Goal: Book appointment/travel/reservation

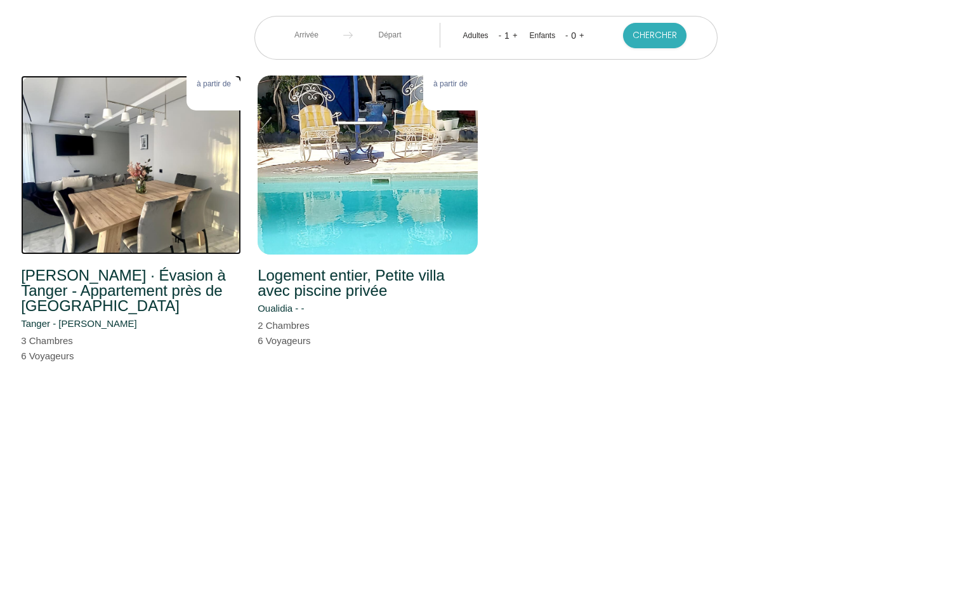
click at [150, 197] on img at bounding box center [131, 165] width 220 height 179
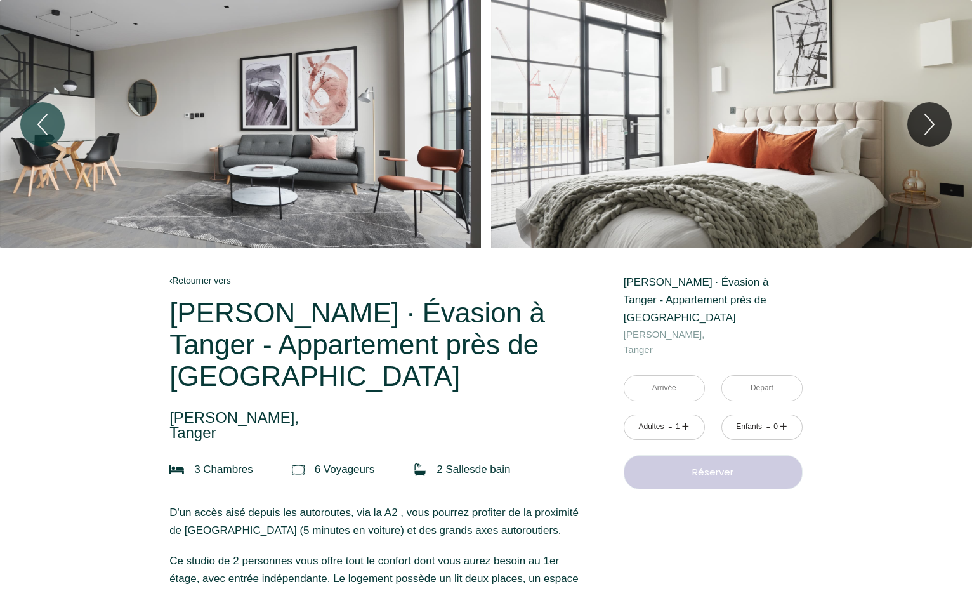
click at [310, 187] on div "Slideshow" at bounding box center [240, 124] width 481 height 248
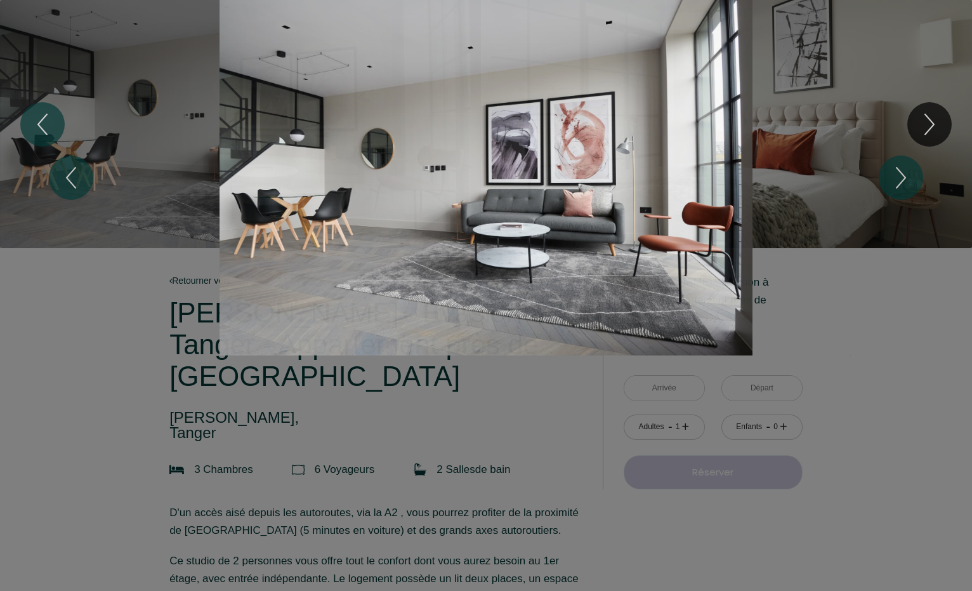
click at [938, 122] on div "1 2 3 4 5 6 7 8 9 10 11 12 13 14 15 16 17 18 19 20 21 22 23" at bounding box center [486, 177] width 972 height 355
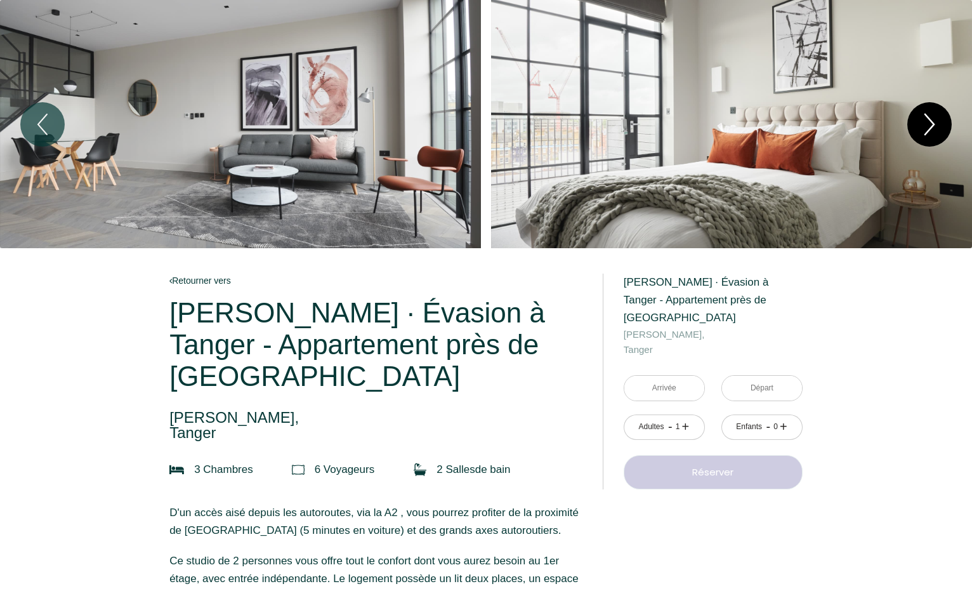
click at [933, 122] on icon "Next" at bounding box center [929, 124] width 9 height 20
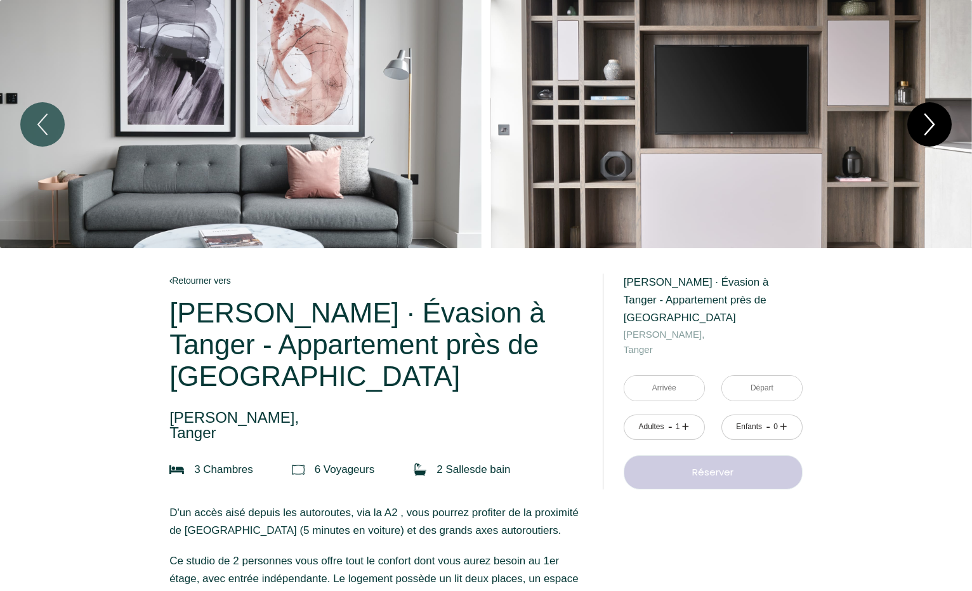
click at [933, 124] on icon "Next" at bounding box center [929, 124] width 9 height 20
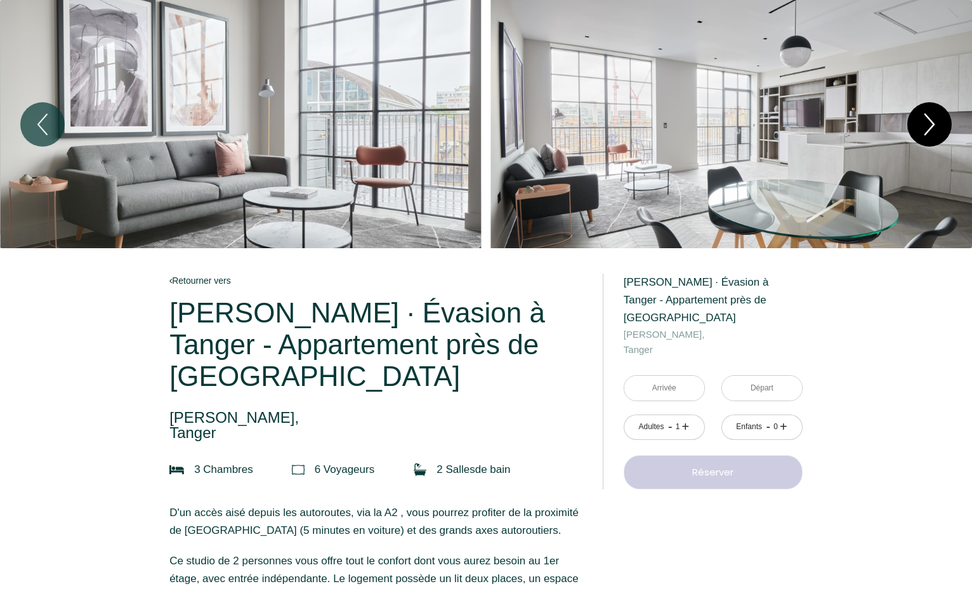
click at [933, 124] on icon "Next" at bounding box center [929, 124] width 9 height 20
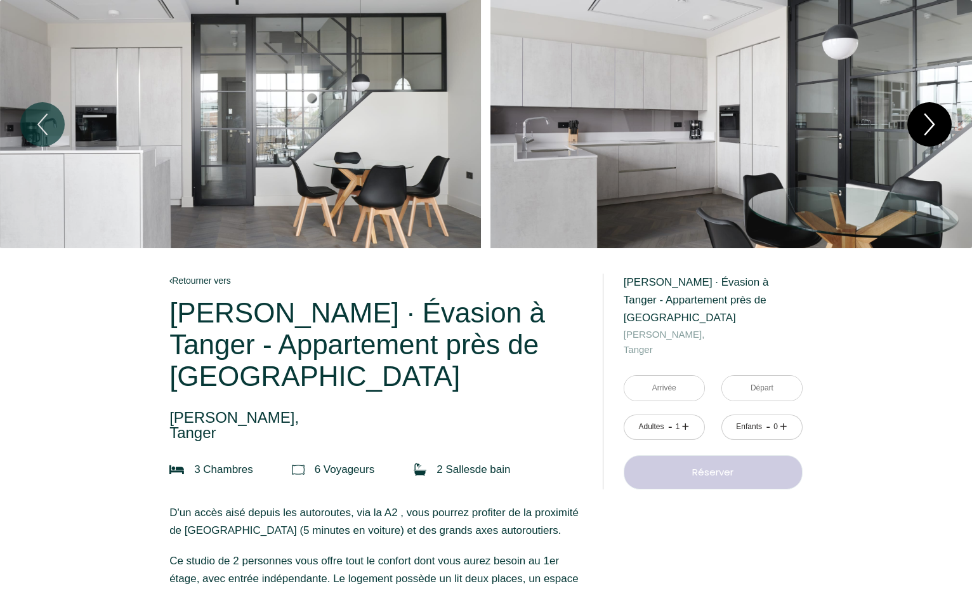
click at [933, 124] on icon "Next" at bounding box center [929, 124] width 9 height 20
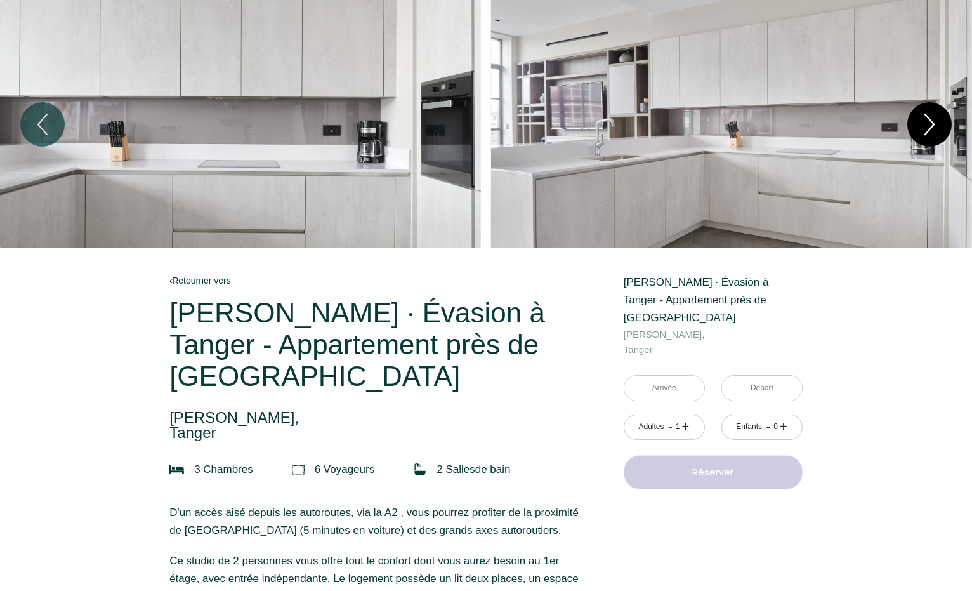
click at [933, 124] on icon "Next" at bounding box center [929, 124] width 9 height 20
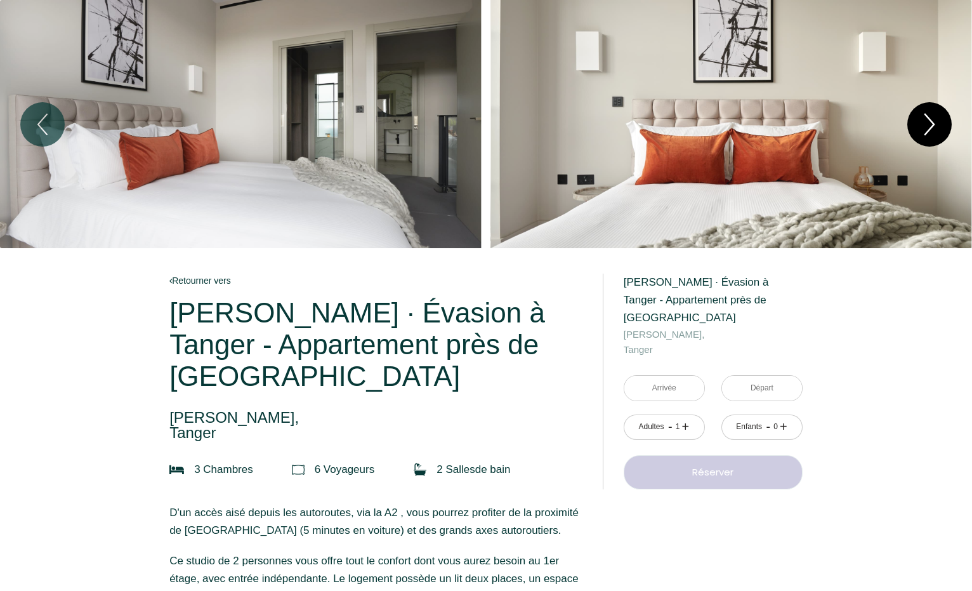
click at [933, 124] on icon "Next" at bounding box center [929, 124] width 9 height 20
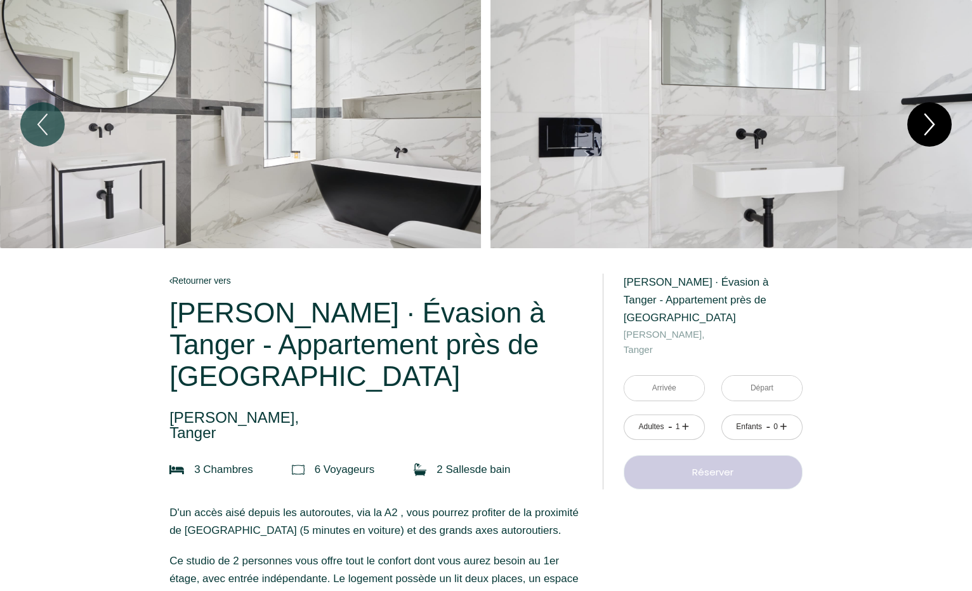
click at [933, 124] on icon "Next" at bounding box center [929, 124] width 9 height 20
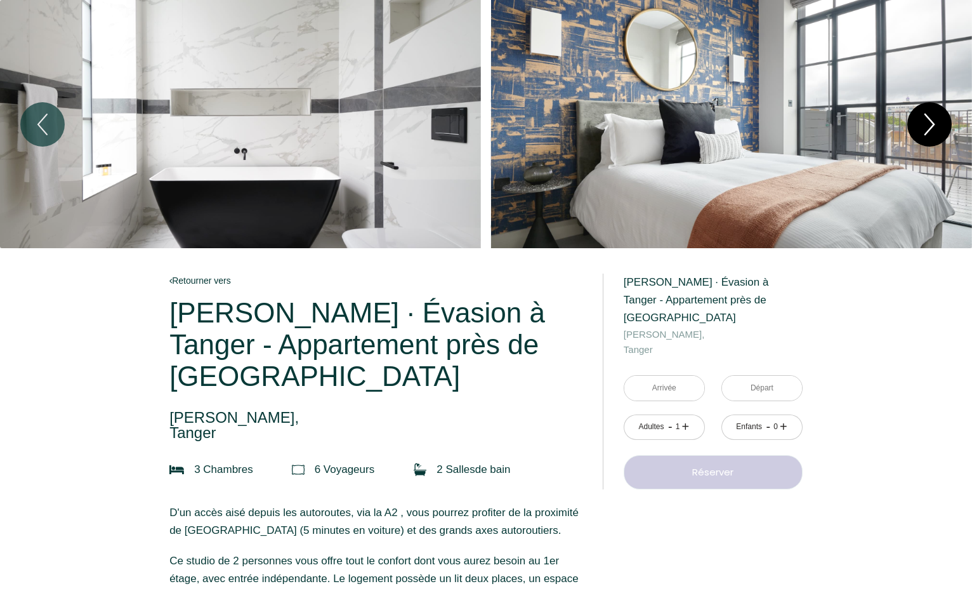
click at [933, 124] on icon "Next" at bounding box center [929, 124] width 9 height 20
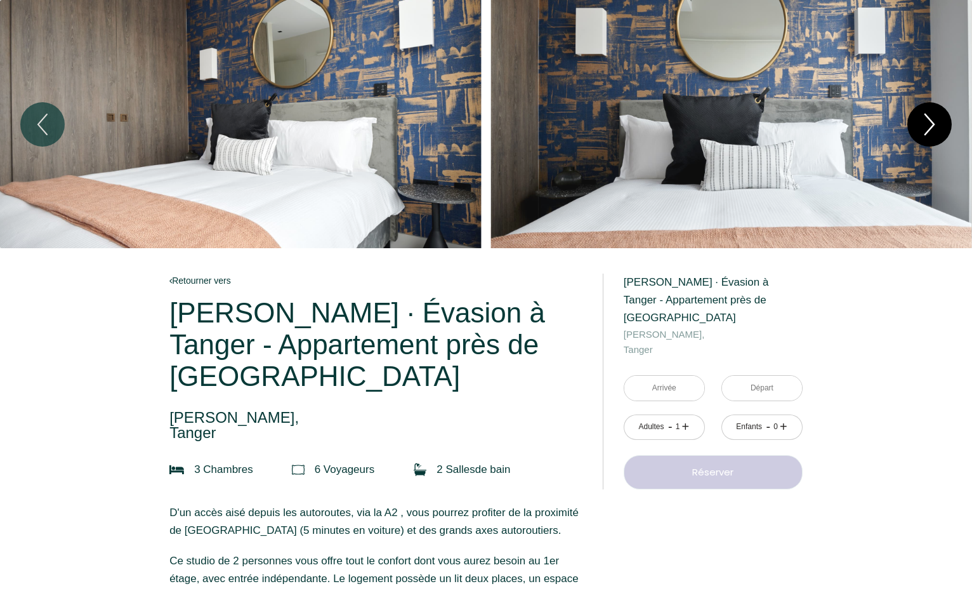
click at [933, 124] on icon "Next" at bounding box center [929, 124] width 9 height 20
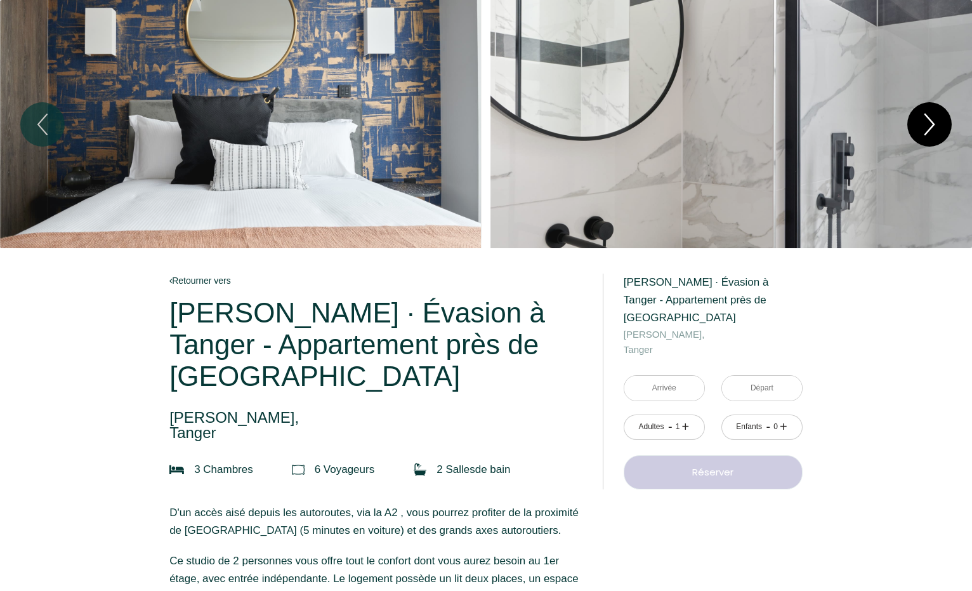
click at [933, 124] on icon "Next" at bounding box center [929, 124] width 9 height 20
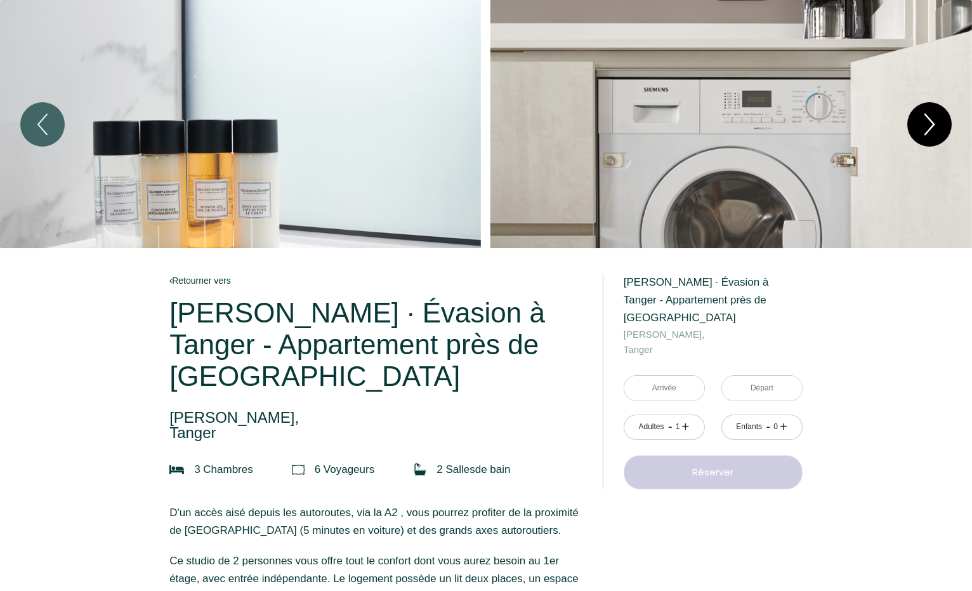
click at [932, 124] on icon "Next" at bounding box center [930, 124] width 27 height 38
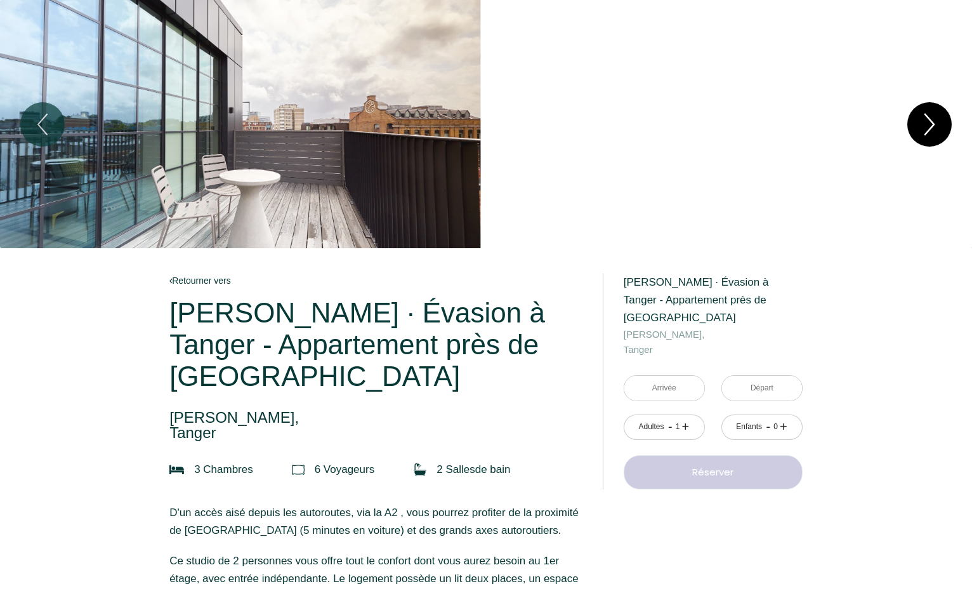
click at [932, 124] on icon "Next" at bounding box center [930, 124] width 27 height 38
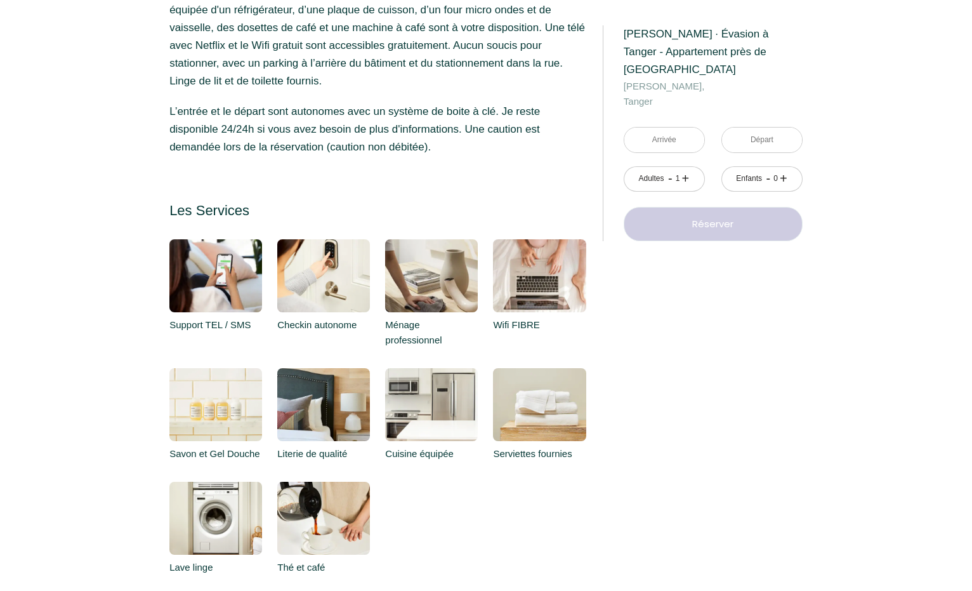
scroll to position [607, 0]
